Goal: Task Accomplishment & Management: Manage account settings

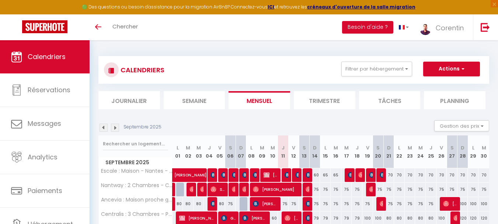
click at [441, 103] on li "Planning" at bounding box center [455, 100] width 62 height 18
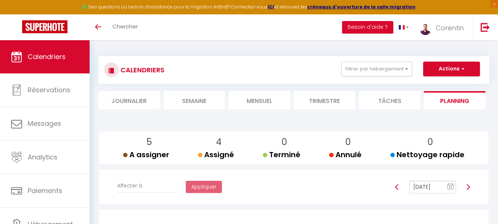
click at [315, 99] on li "Trimestre" at bounding box center [325, 100] width 62 height 18
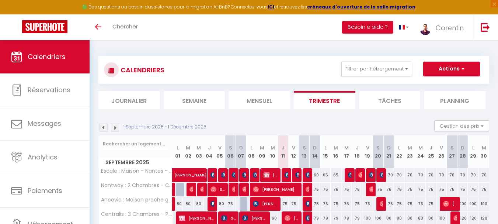
click at [104, 126] on img at bounding box center [104, 127] width 8 height 8
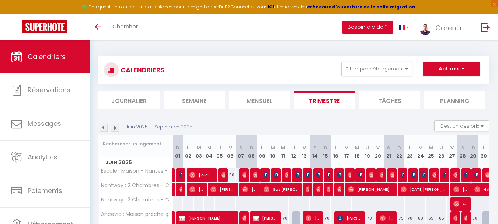
click at [104, 126] on img at bounding box center [104, 127] width 8 height 8
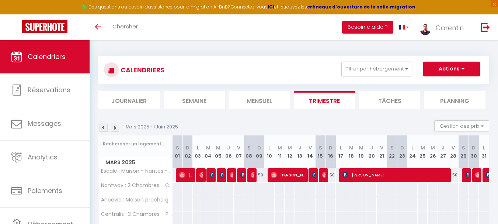
click at [104, 126] on img at bounding box center [104, 127] width 8 height 8
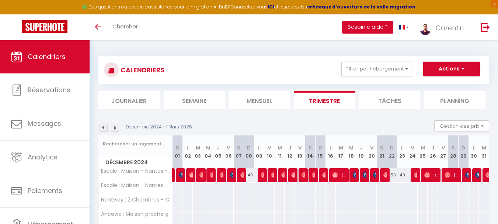
click at [106, 129] on img at bounding box center [104, 127] width 8 height 8
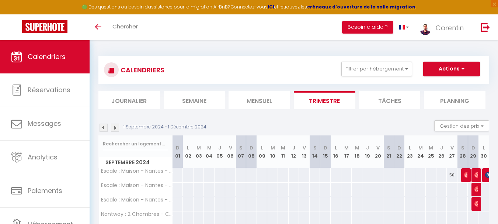
click at [276, 103] on li "Mensuel" at bounding box center [260, 100] width 62 height 18
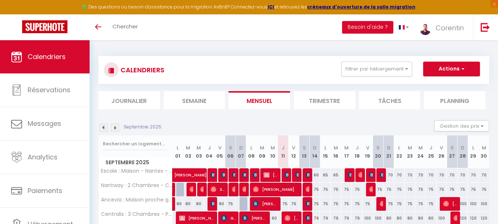
click at [115, 127] on img at bounding box center [115, 127] width 8 height 8
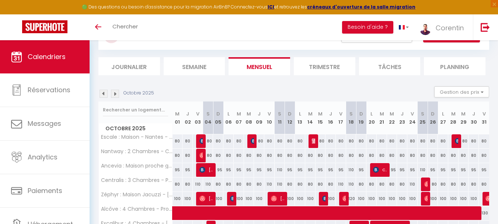
scroll to position [119, 0]
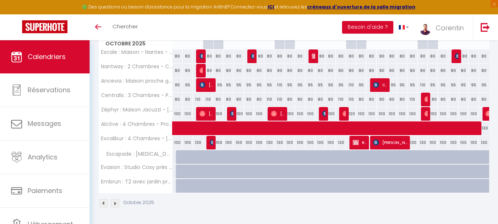
click at [179, 155] on div at bounding box center [181, 157] width 10 height 14
type input "80"
type input "Mer 01 Octobre 2025"
type input "Jeu 02 Octobre 2025"
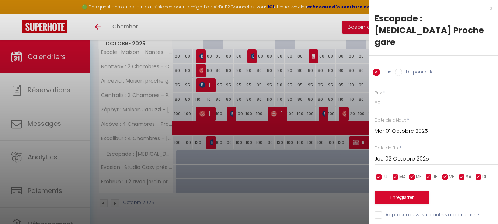
click at [411, 69] on label "Disponibilité" at bounding box center [418, 73] width 32 height 8
click at [402, 69] on input "Disponibilité" at bounding box center [398, 72] width 7 height 7
radio input "true"
radio input "false"
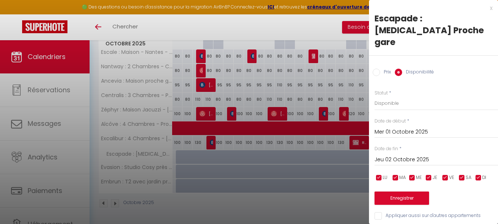
click at [346, 114] on div at bounding box center [249, 112] width 498 height 224
